Goal: Information Seeking & Learning: Learn about a topic

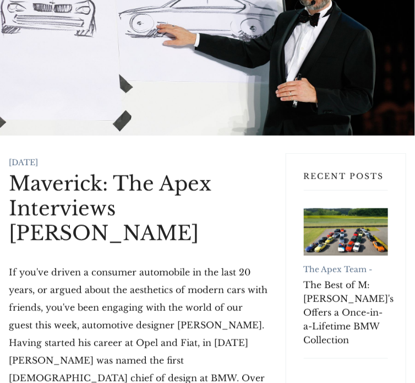
scroll to position [110, 0]
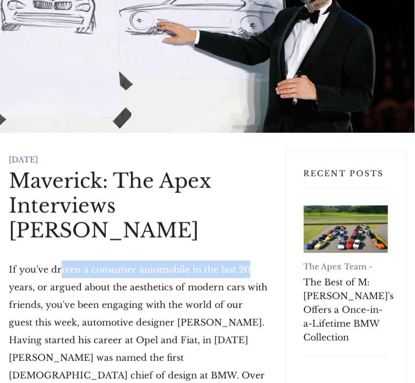
drag, startPoint x: 75, startPoint y: 244, endPoint x: 249, endPoint y: 244, distance: 174.5
click at [249, 260] on p "If you've driven a consumer automobile in the last 20 years, or argued about th…" at bounding box center [138, 348] width 259 height 176
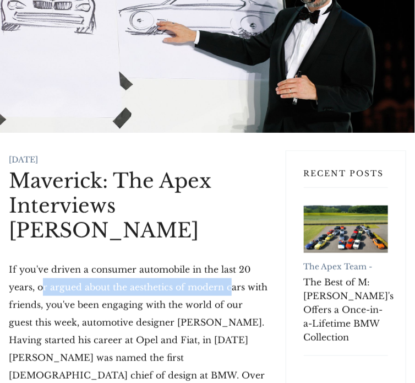
drag, startPoint x: 70, startPoint y: 262, endPoint x: 229, endPoint y: 264, distance: 159.1
click at [228, 264] on p "If you've driven a consumer automobile in the last 20 years, or argued about th…" at bounding box center [138, 348] width 259 height 176
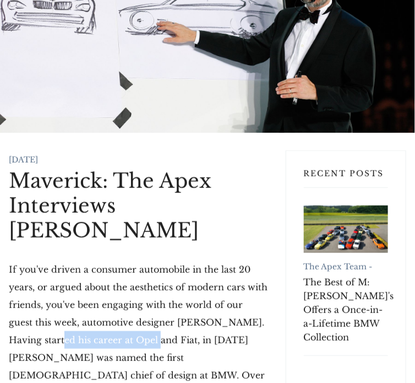
drag, startPoint x: 51, startPoint y: 312, endPoint x: 135, endPoint y: 307, distance: 85.0
click at [128, 312] on p "If you've driven a consumer automobile in the last 20 years, or argued about th…" at bounding box center [138, 348] width 259 height 176
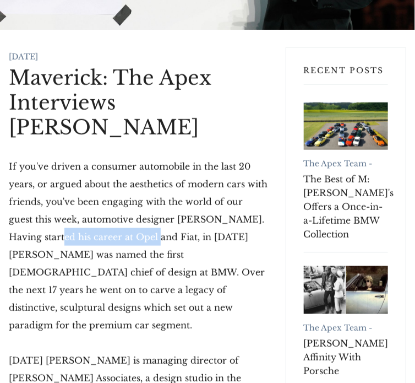
scroll to position [220, 0]
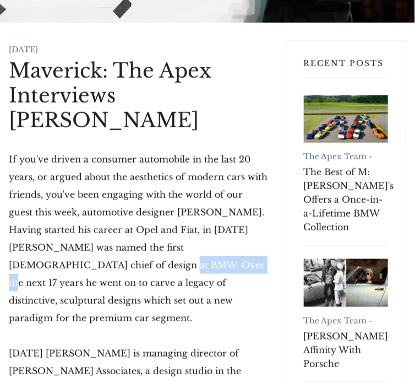
drag, startPoint x: 45, startPoint y: 240, endPoint x: 164, endPoint y: 226, distance: 119.1
click at [112, 235] on p "If you've driven a consumer automobile in the last 20 years, or argued about th…" at bounding box center [138, 238] width 259 height 176
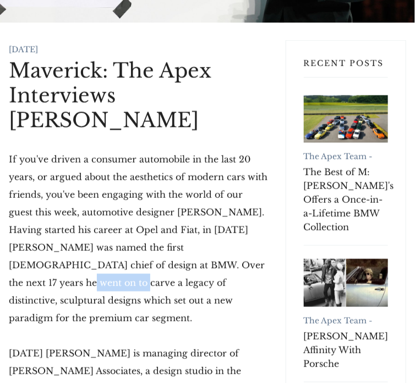
drag, startPoint x: 187, startPoint y: 243, endPoint x: 240, endPoint y: 231, distance: 54.8
click at [238, 233] on p "If you've driven a consumer automobile in the last 20 years, or argued about th…" at bounding box center [138, 238] width 259 height 176
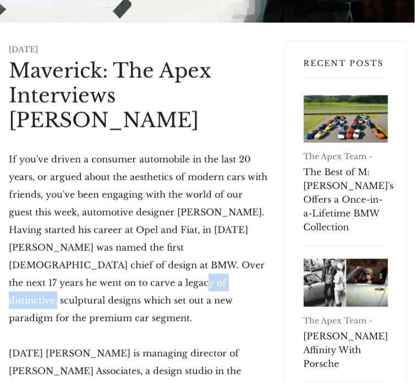
drag, startPoint x: 48, startPoint y: 259, endPoint x: 171, endPoint y: 232, distance: 125.7
click at [131, 254] on p "If you've driven a consumer automobile in the last 20 years, or argued about th…" at bounding box center [138, 238] width 259 height 176
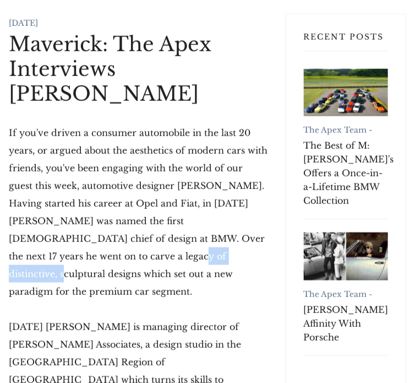
scroll to position [275, 0]
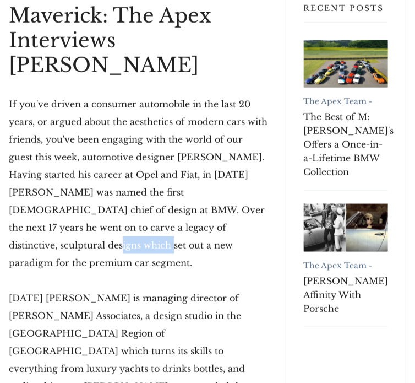
drag, startPoint x: 229, startPoint y: 202, endPoint x: 240, endPoint y: 200, distance: 11.1
click at [240, 200] on p "If you've driven a consumer automobile in the last 20 years, or argued about th…" at bounding box center [138, 183] width 259 height 176
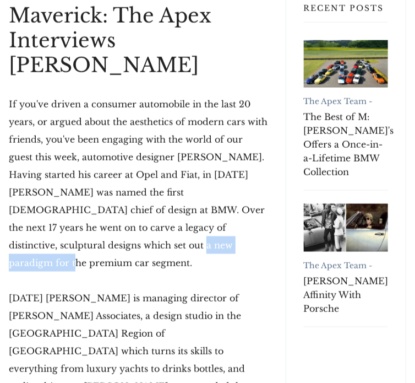
drag, startPoint x: 89, startPoint y: 227, endPoint x: 127, endPoint y: 221, distance: 38.6
click at [123, 222] on p "If you've driven a consumer automobile in the last 20 years, or argued about th…" at bounding box center [138, 183] width 259 height 176
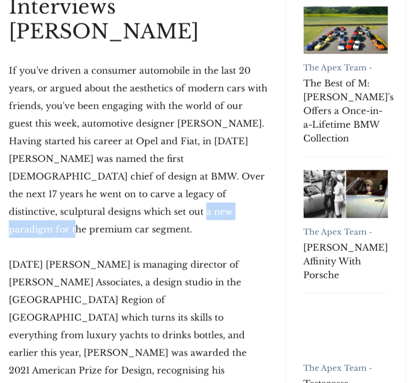
scroll to position [385, 0]
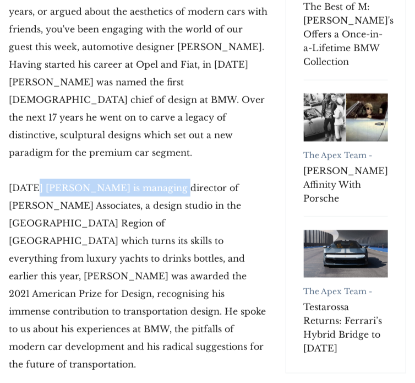
drag, startPoint x: 41, startPoint y: 143, endPoint x: 177, endPoint y: 139, distance: 136.1
click at [171, 179] on p "[DATE] [PERSON_NAME] is managing director of [PERSON_NAME] Associates, a design…" at bounding box center [138, 276] width 259 height 194
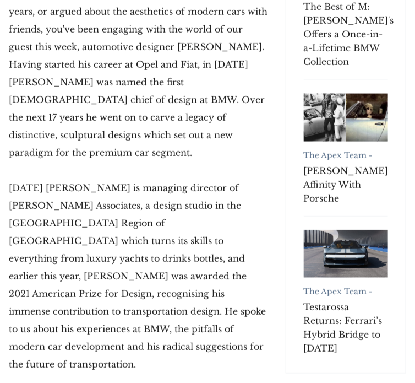
drag, startPoint x: 20, startPoint y: 159, endPoint x: 245, endPoint y: 153, distance: 225.3
click at [245, 179] on p "[DATE] [PERSON_NAME] is managing director of [PERSON_NAME] Associates, a design…" at bounding box center [138, 276] width 259 height 194
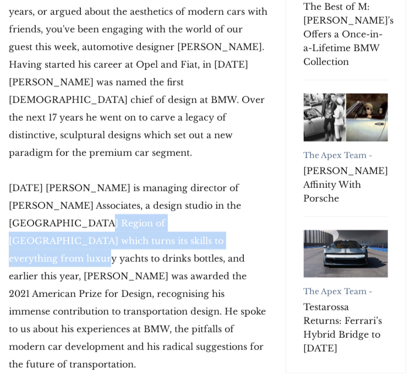
drag, startPoint x: 42, startPoint y: 178, endPoint x: 135, endPoint y: 194, distance: 93.8
click at [135, 194] on p "[DATE] [PERSON_NAME] is managing director of [PERSON_NAME] Associates, a design…" at bounding box center [138, 276] width 259 height 194
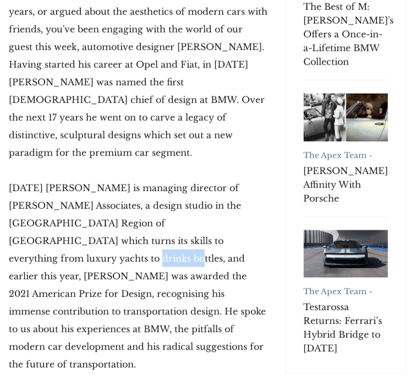
drag, startPoint x: 176, startPoint y: 192, endPoint x: 205, endPoint y: 195, distance: 28.8
click at [213, 195] on p "[DATE] [PERSON_NAME] is managing director of [PERSON_NAME] Associates, a design…" at bounding box center [138, 276] width 259 height 194
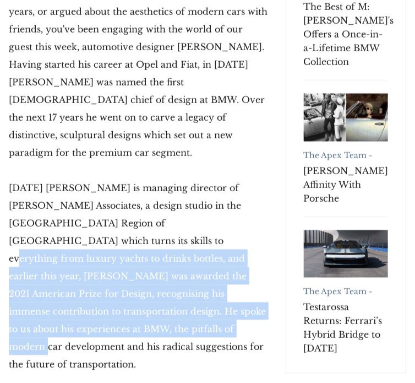
drag, startPoint x: 53, startPoint y: 193, endPoint x: 187, endPoint y: 273, distance: 155.8
click at [225, 262] on p "[DATE] [PERSON_NAME] is managing director of [PERSON_NAME] Associates, a design…" at bounding box center [138, 276] width 259 height 194
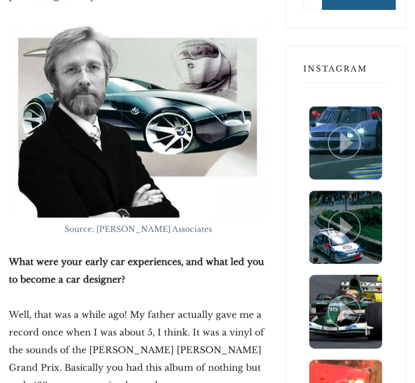
scroll to position [991, 0]
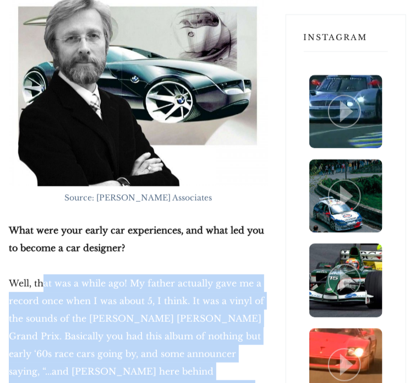
drag, startPoint x: 46, startPoint y: 183, endPoint x: 245, endPoint y: 330, distance: 247.7
click at [247, 331] on p "Well, that was a while ago! My father actually gave me a record once when I was…" at bounding box center [138, 379] width 259 height 211
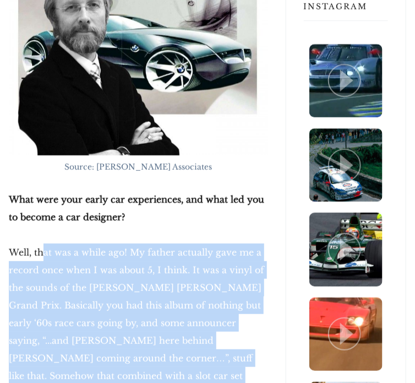
scroll to position [1156, 0]
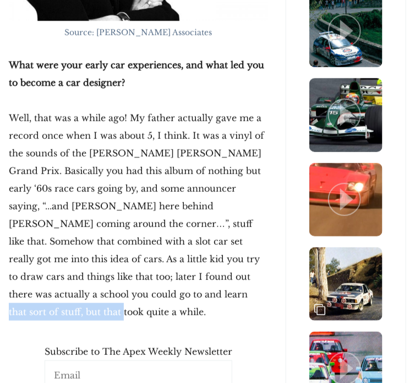
drag, startPoint x: 28, startPoint y: 197, endPoint x: 172, endPoint y: 209, distance: 144.2
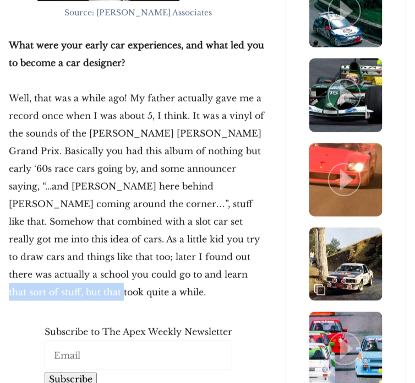
scroll to position [1211, 0]
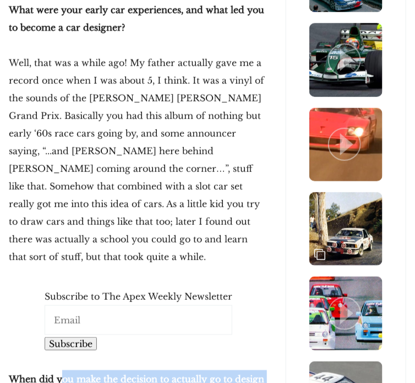
drag, startPoint x: 143, startPoint y: 269, endPoint x: 225, endPoint y: 285, distance: 84.1
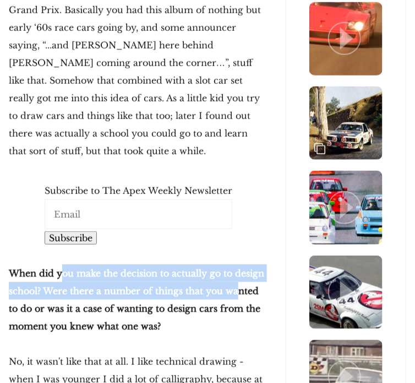
scroll to position [1321, 0]
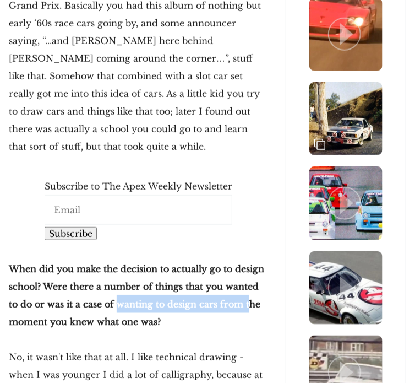
drag, startPoint x: 105, startPoint y: 187, endPoint x: 232, endPoint y: 198, distance: 127.1
click at [236, 260] on p "When did you make the decision to actually go to design school? Were there a nu…" at bounding box center [138, 295] width 259 height 70
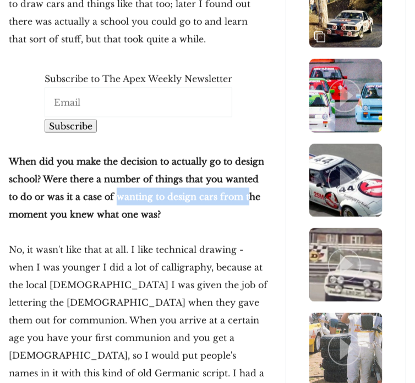
scroll to position [1432, 0]
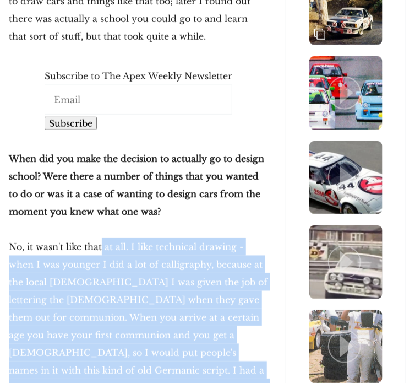
drag, startPoint x: 101, startPoint y: 128, endPoint x: 246, endPoint y: 291, distance: 218.4
click at [252, 295] on p "No, it wasn't like that at all. I like technical drawing - when I was younger I…" at bounding box center [138, 379] width 259 height 282
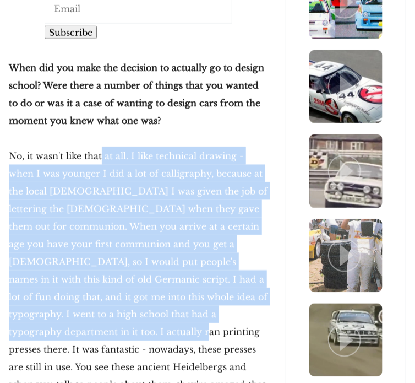
scroll to position [1542, 0]
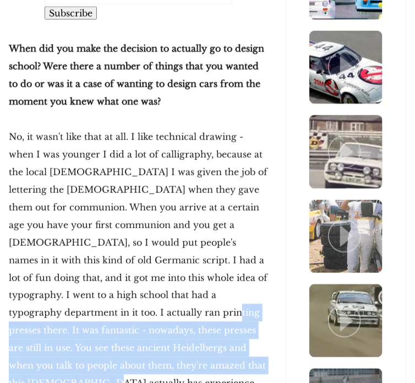
drag, startPoint x: 35, startPoint y: 200, endPoint x: 166, endPoint y: 253, distance: 141.5
click at [176, 260] on p "No, it wasn't like that at all. I like technical drawing - when I was younger I…" at bounding box center [138, 269] width 259 height 282
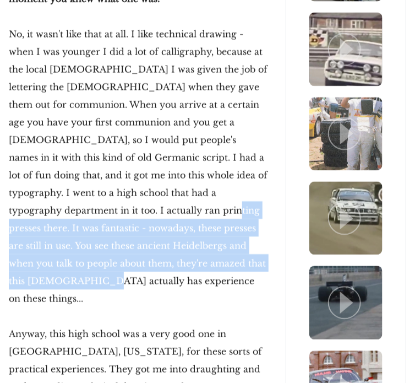
scroll to position [1652, 0]
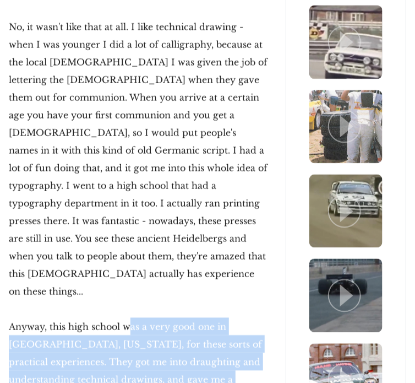
drag, startPoint x: 128, startPoint y: 176, endPoint x: 184, endPoint y: 251, distance: 93.6
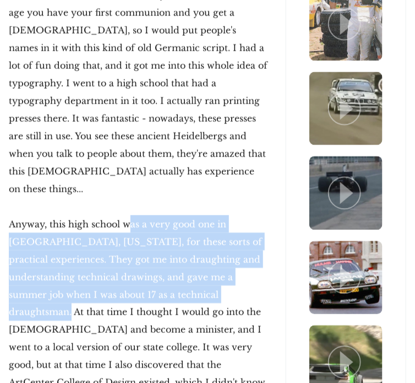
scroll to position [1762, 0]
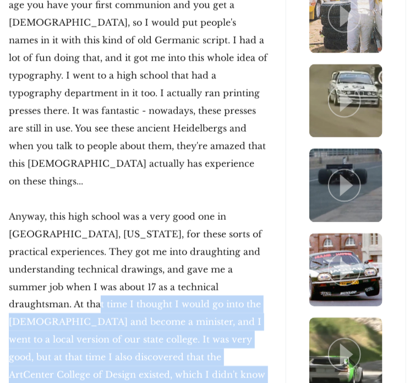
drag, startPoint x: 214, startPoint y: 137, endPoint x: 199, endPoint y: 228, distance: 93.1
click at [198, 228] on p "Anyway, this high school was a very good one in [GEOGRAPHIC_DATA], [US_STATE], …" at bounding box center [138, 339] width 259 height 264
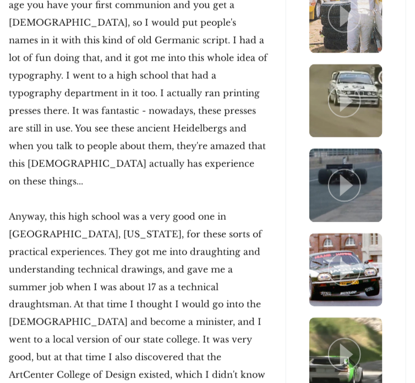
drag, startPoint x: 237, startPoint y: 226, endPoint x: 170, endPoint y: 260, distance: 75.3
click at [170, 260] on p "Anyway, this high school was a very good one in [GEOGRAPHIC_DATA], [US_STATE], …" at bounding box center [138, 339] width 259 height 264
drag, startPoint x: 187, startPoint y: 261, endPoint x: 220, endPoint y: 278, distance: 37.2
click at [220, 278] on p "Anyway, this high school was a very good one in [GEOGRAPHIC_DATA], [US_STATE], …" at bounding box center [138, 339] width 259 height 264
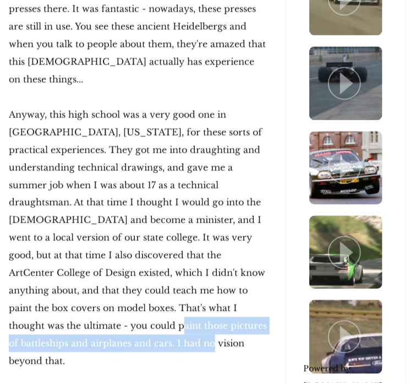
scroll to position [1872, 0]
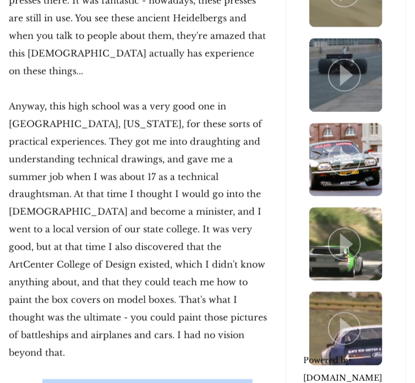
drag, startPoint x: 42, startPoint y: 204, endPoint x: 198, endPoint y: 224, distance: 157.6
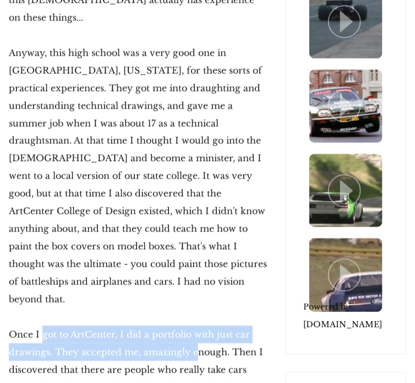
scroll to position [1927, 0]
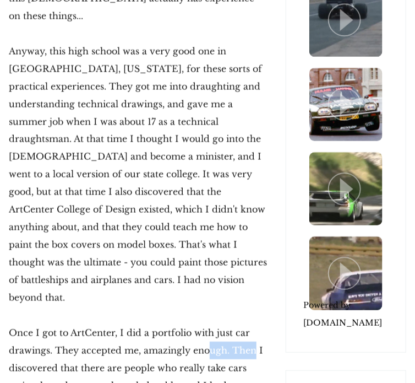
drag, startPoint x: 211, startPoint y: 161, endPoint x: 254, endPoint y: 165, distance: 43.7
click at [254, 324] on p "Once I got to ArtCenter, I did a portfolio with just car drawings. They accepte…" at bounding box center [138, 385] width 259 height 123
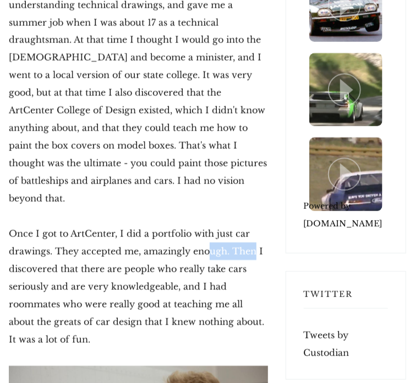
scroll to position [2037, 0]
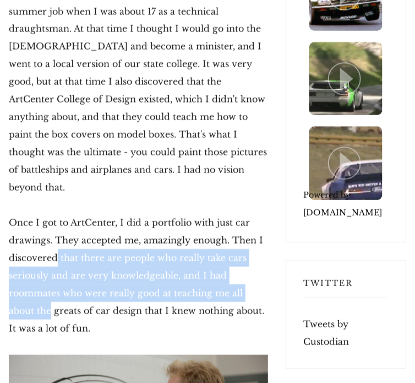
drag, startPoint x: 57, startPoint y: 70, endPoint x: 231, endPoint y: 110, distance: 178.6
click at [231, 214] on p "Once I got to ArtCenter, I did a portfolio with just car drawings. They accepte…" at bounding box center [138, 275] width 259 height 123
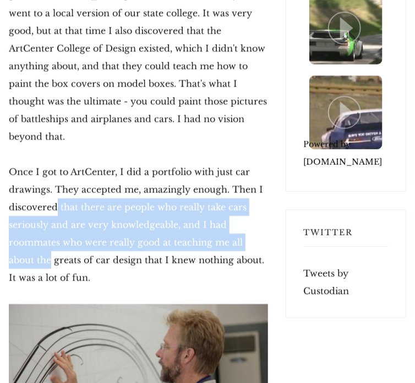
scroll to position [2092, 0]
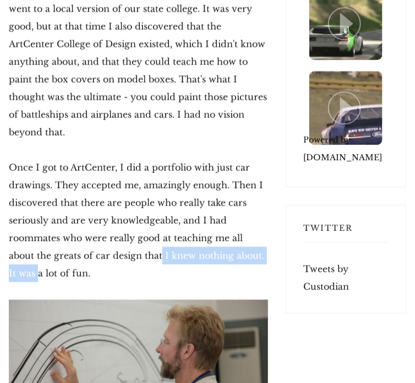
drag, startPoint x: 129, startPoint y: 68, endPoint x: 240, endPoint y: 66, distance: 111.2
click at [225, 159] on p "Once I got to ArtCenter, I did a portfolio with just car drawings. They accepte…" at bounding box center [138, 220] width 259 height 123
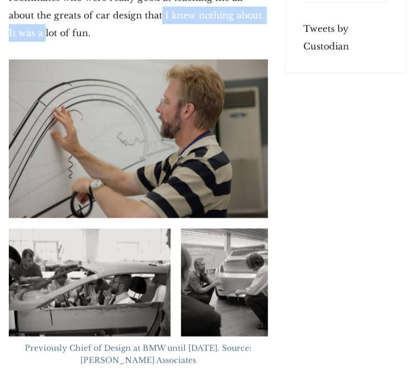
scroll to position [2368, 0]
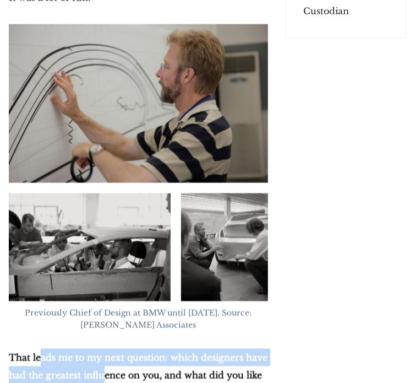
drag, startPoint x: 75, startPoint y: 176, endPoint x: 112, endPoint y: 149, distance: 45.7
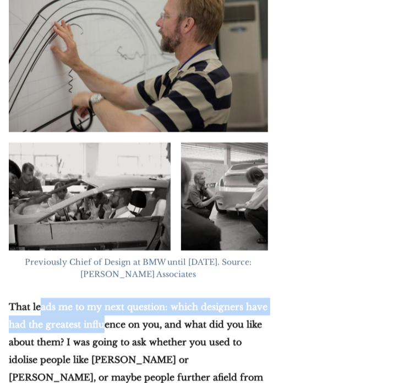
scroll to position [2423, 0]
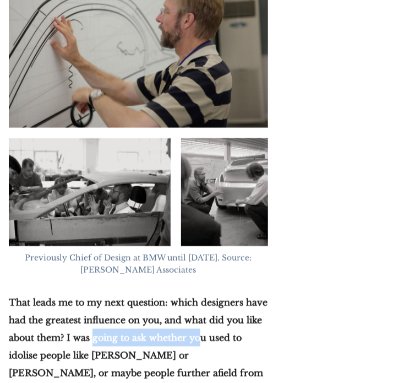
drag, startPoint x: 94, startPoint y: 151, endPoint x: 194, endPoint y: 162, distance: 100.2
click at [195, 293] on p "That leads me to my next question: which designers have had the greatest influe…" at bounding box center [138, 346] width 259 height 106
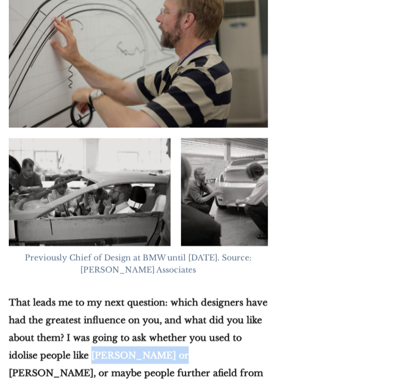
drag, startPoint x: 96, startPoint y: 173, endPoint x: 171, endPoint y: 174, distance: 74.9
click at [171, 297] on strong "That leads me to my next question: which designers have had the greatest influe…" at bounding box center [138, 346] width 259 height 99
copy strong "[PERSON_NAME]"
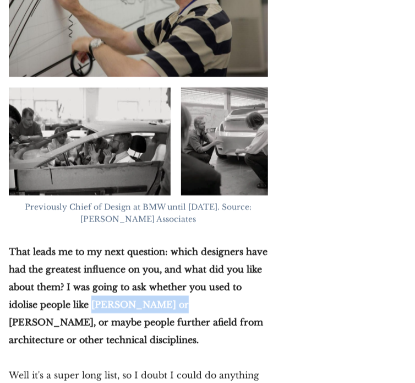
scroll to position [2478, 0]
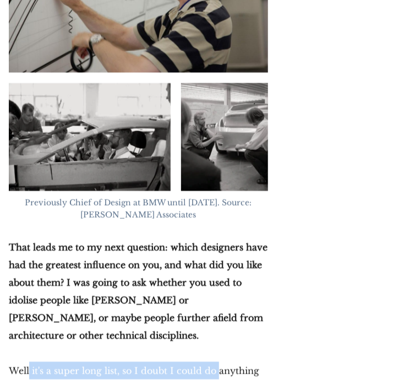
drag, startPoint x: 29, startPoint y: 186, endPoint x: 228, endPoint y: 176, distance: 199.5
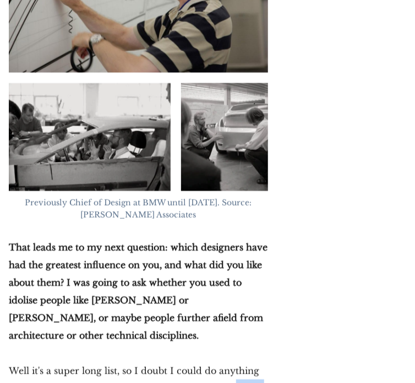
drag, startPoint x: 240, startPoint y: 207, endPoint x: 178, endPoint y: 211, distance: 61.8
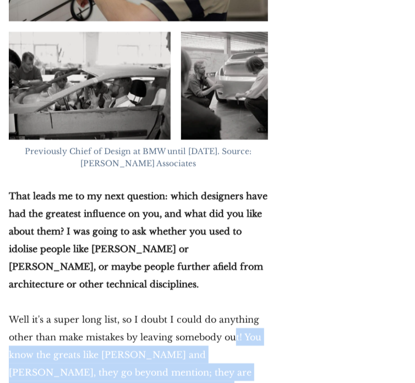
scroll to position [2533, 0]
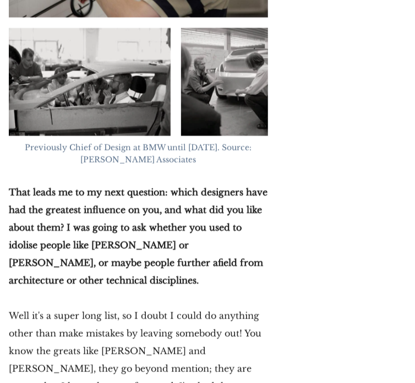
drag, startPoint x: 83, startPoint y: 221, endPoint x: 236, endPoint y: 214, distance: 153.2
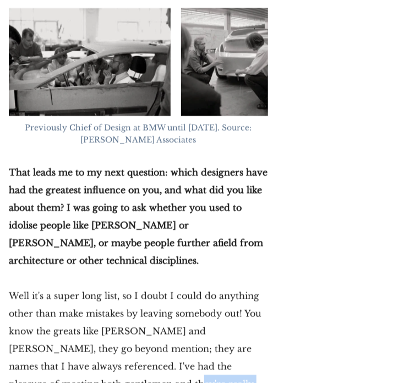
scroll to position [2588, 0]
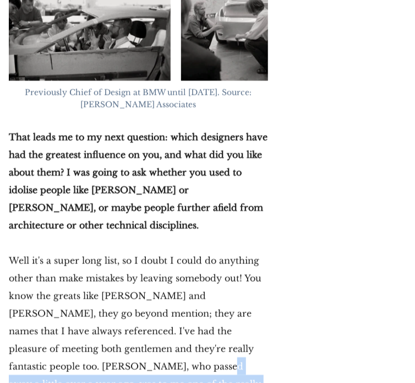
drag, startPoint x: 101, startPoint y: 186, endPoint x: 132, endPoint y: 252, distance: 72.9
click at [132, 252] on p "Well it's a super long list, so I doubt I could do anything other than make mis…" at bounding box center [138, 384] width 259 height 264
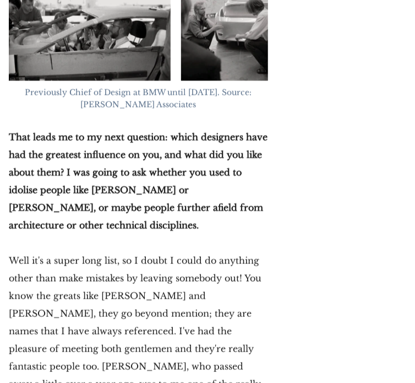
drag, startPoint x: 128, startPoint y: 266, endPoint x: 154, endPoint y: 349, distance: 86.5
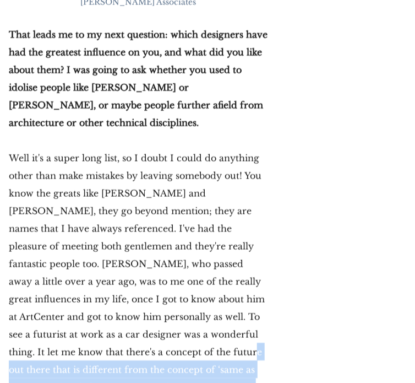
scroll to position [2698, 0]
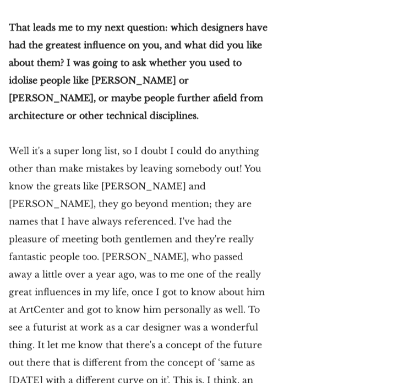
drag, startPoint x: 189, startPoint y: 247, endPoint x: 110, endPoint y: 257, distance: 80.0
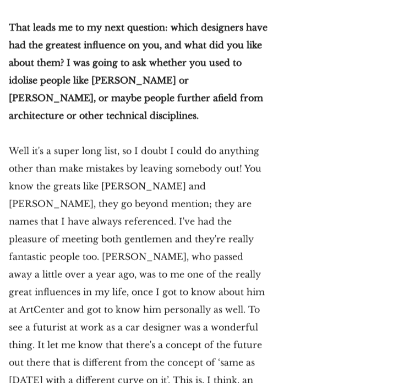
drag, startPoint x: 204, startPoint y: 248, endPoint x: 38, endPoint y: 267, distance: 167.4
copy p "[PERSON_NAME]"
drag, startPoint x: 72, startPoint y: 246, endPoint x: 252, endPoint y: 281, distance: 183.5
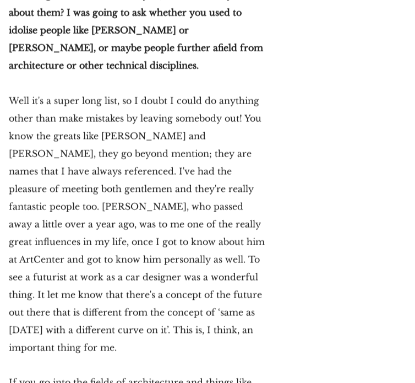
scroll to position [2753, 0]
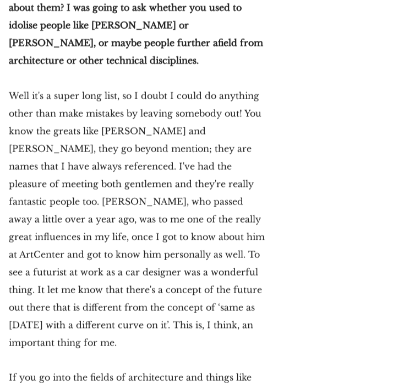
drag, startPoint x: 105, startPoint y: 242, endPoint x: 233, endPoint y: 323, distance: 152.0
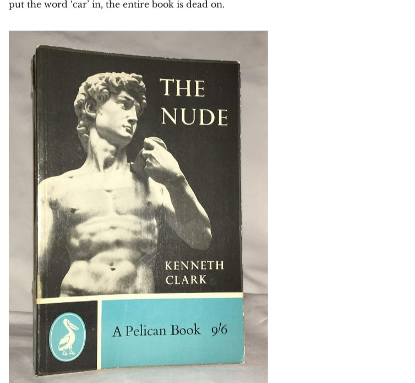
scroll to position [3304, 0]
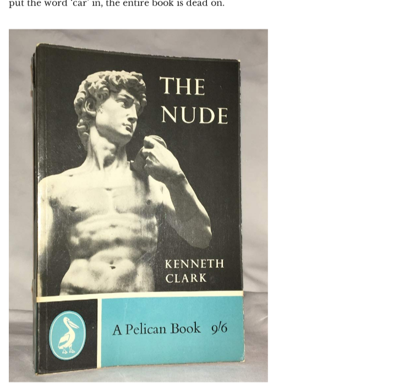
drag, startPoint x: 112, startPoint y: 237, endPoint x: 265, endPoint y: 253, distance: 153.9
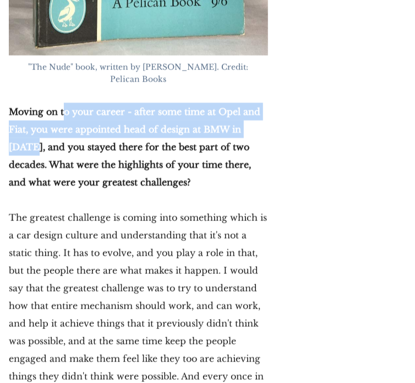
scroll to position [3634, 0]
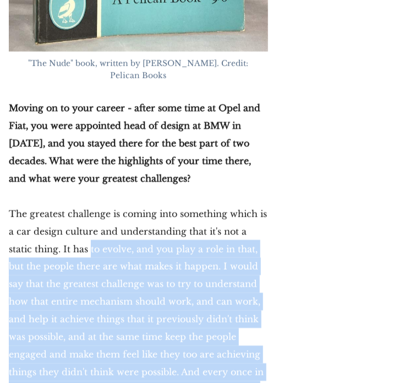
drag, startPoint x: 90, startPoint y: 48, endPoint x: 213, endPoint y: 204, distance: 198.8
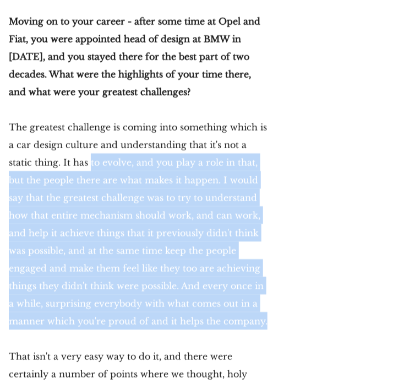
scroll to position [3744, 0]
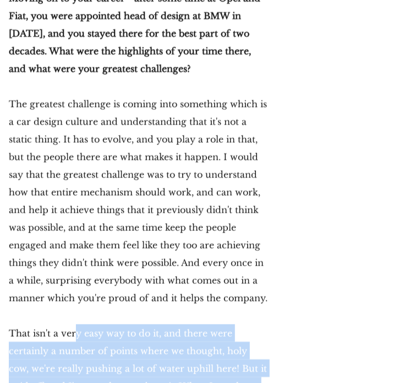
drag, startPoint x: 74, startPoint y: 127, endPoint x: 229, endPoint y: 264, distance: 206.4
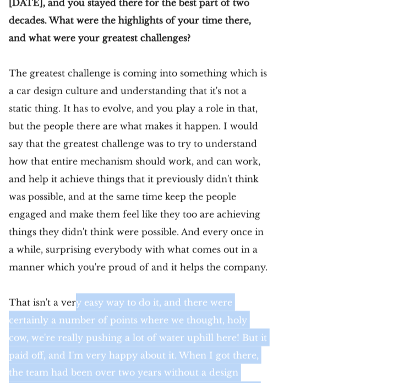
scroll to position [3854, 0]
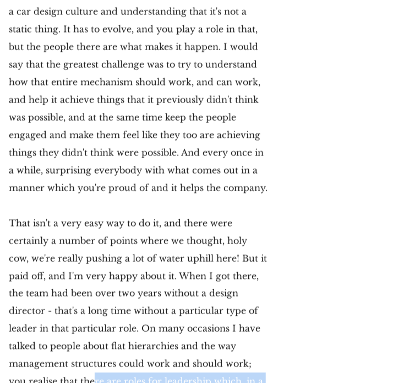
drag, startPoint x: 30, startPoint y: 186, endPoint x: 211, endPoint y: 181, distance: 181.7
click at [217, 214] on p "That isn't a very easy way to do it, and there were certainly a number of point…" at bounding box center [138, 337] width 259 height 247
drag, startPoint x: 62, startPoint y: 214, endPoint x: 178, endPoint y: 247, distance: 120.3
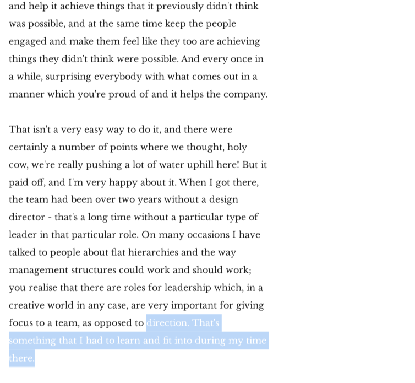
scroll to position [3964, 0]
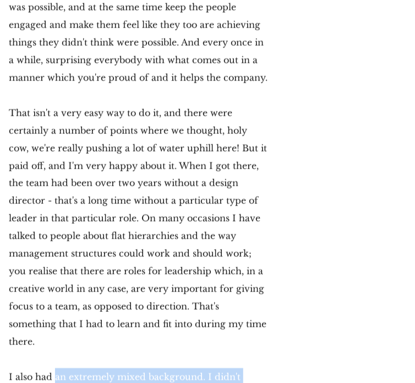
drag, startPoint x: 80, startPoint y: 158, endPoint x: 246, endPoint y: 270, distance: 199.7
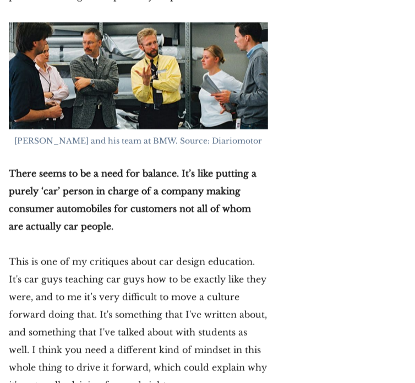
scroll to position [4735, 0]
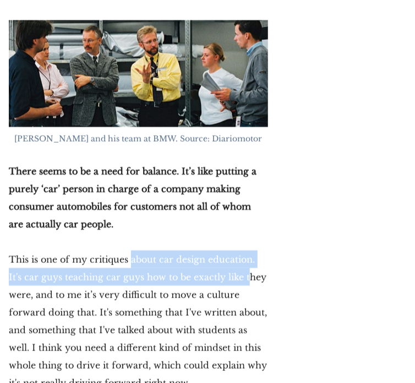
drag, startPoint x: 158, startPoint y: 39, endPoint x: 247, endPoint y: 57, distance: 90.9
click at [247, 250] on p "This is one of my critiques about car design education. It's car guys teaching …" at bounding box center [138, 320] width 259 height 141
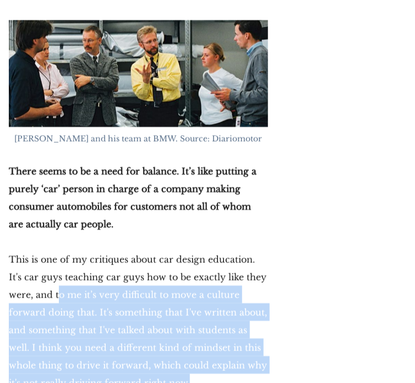
drag, startPoint x: 182, startPoint y: 70, endPoint x: 240, endPoint y: 167, distance: 112.7
click at [240, 250] on p "This is one of my critiques about car design education. It's car guys teaching …" at bounding box center [138, 320] width 259 height 141
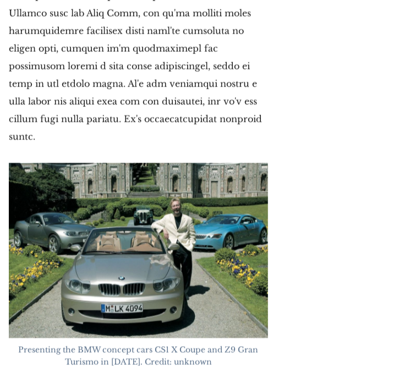
scroll to position [5561, 0]
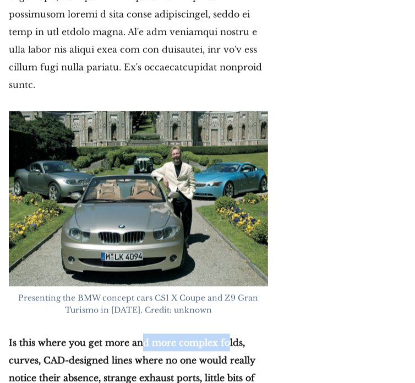
drag, startPoint x: 139, startPoint y: 105, endPoint x: 228, endPoint y: 107, distance: 89.2
click at [228, 337] on strong "Is this where you get more and more complex folds, curves, CAD-designed lines w…" at bounding box center [133, 386] width 249 height 99
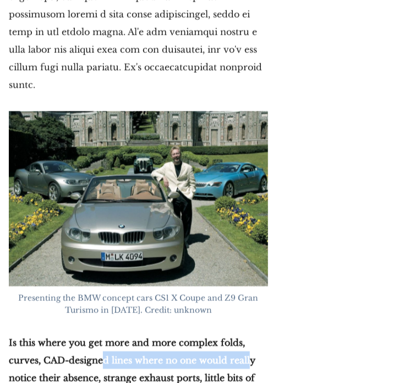
drag, startPoint x: 102, startPoint y: 121, endPoint x: 207, endPoint y: 137, distance: 105.8
click at [248, 334] on p "Is this where you get more and more complex folds, curves, CAD-designed lines w…" at bounding box center [138, 387] width 259 height 106
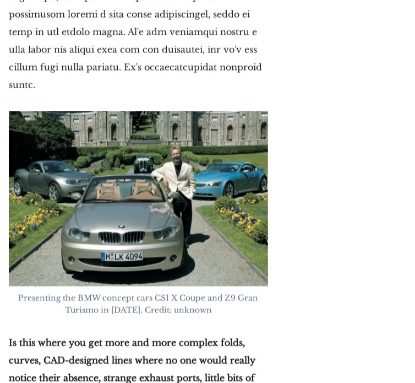
drag, startPoint x: 110, startPoint y: 226, endPoint x: 163, endPoint y: 202, distance: 58.6
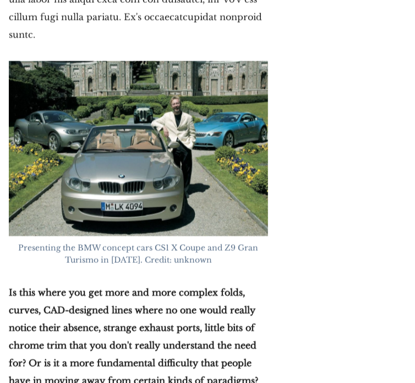
scroll to position [5616, 0]
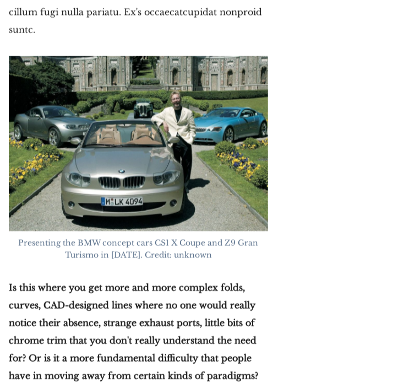
drag, startPoint x: 73, startPoint y: 186, endPoint x: 249, endPoint y: 189, distance: 176.2
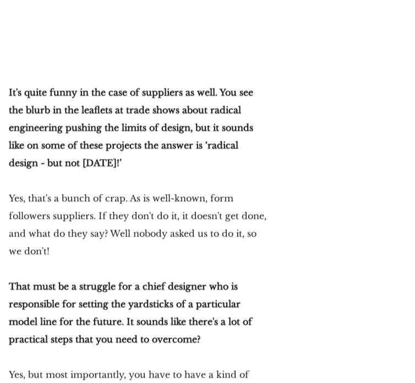
scroll to position [6607, 0]
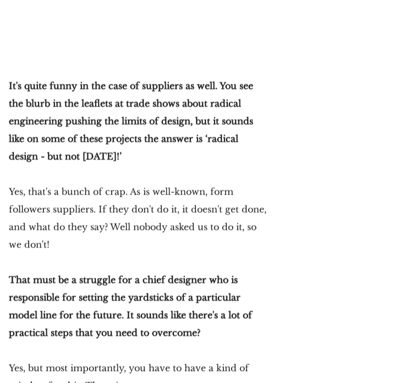
drag, startPoint x: 204, startPoint y: 147, endPoint x: 271, endPoint y: 144, distance: 67.8
drag, startPoint x: 196, startPoint y: 148, endPoint x: 269, endPoint y: 149, distance: 72.7
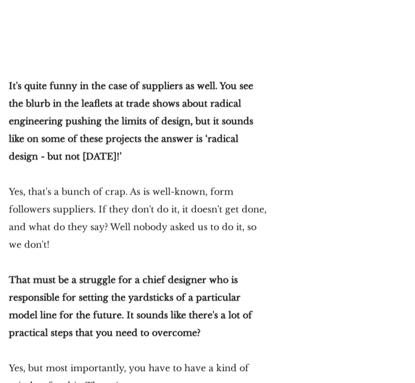
drag, startPoint x: 198, startPoint y: 145, endPoint x: 252, endPoint y: 146, distance: 54.5
copy em "Grundlogik"
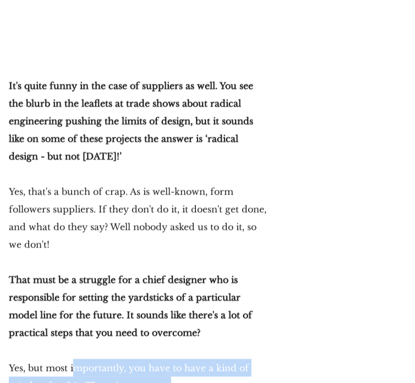
drag, startPoint x: 98, startPoint y: 128, endPoint x: 230, endPoint y: 236, distance: 169.8
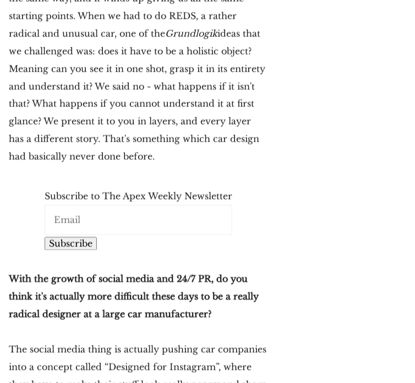
scroll to position [7158, 0]
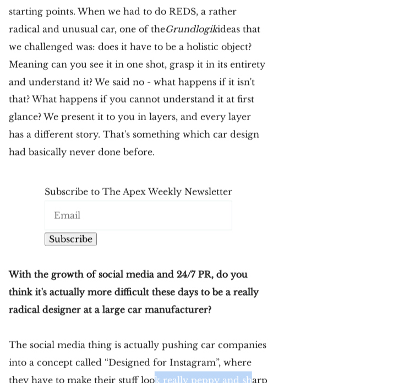
drag, startPoint x: 160, startPoint y: 123, endPoint x: 247, endPoint y: 127, distance: 87.1
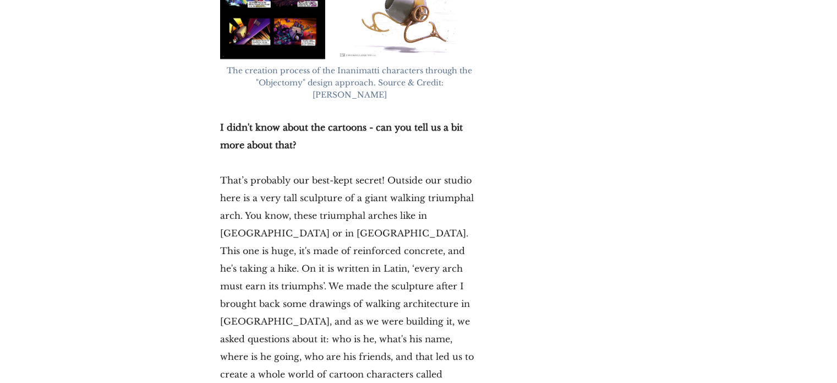
scroll to position [12223, 0]
